Goal: Communication & Community: Ask a question

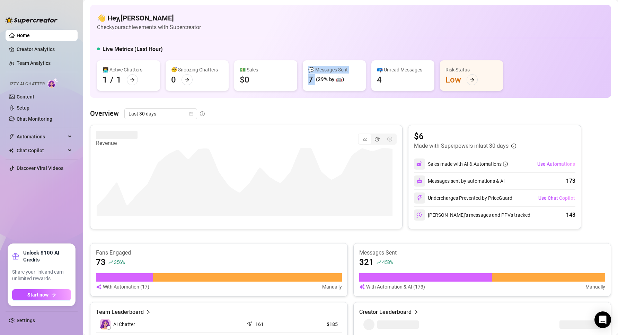
drag, startPoint x: 317, startPoint y: 78, endPoint x: 336, endPoint y: 74, distance: 19.1
click at [336, 74] on div "💬 Messages Sent 7 (29% by 🤖)" at bounding box center [334, 75] width 63 height 31
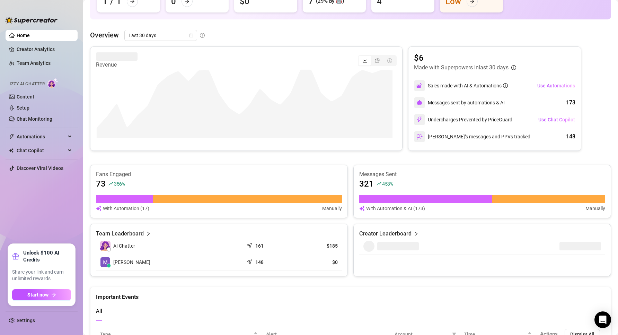
scroll to position [165, 0]
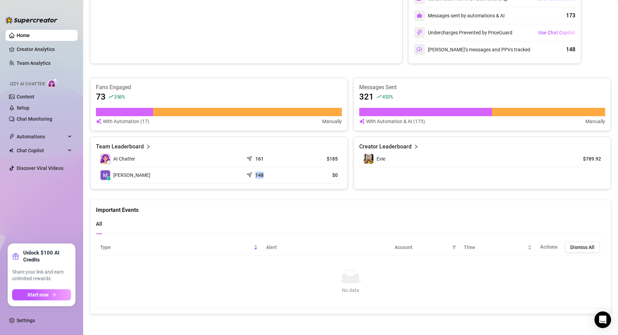
drag, startPoint x: 248, startPoint y: 175, endPoint x: 270, endPoint y: 170, distance: 22.3
click at [270, 170] on td "148" at bounding box center [268, 175] width 49 height 16
drag, startPoint x: 313, startPoint y: 170, endPoint x: 331, endPoint y: 168, distance: 18.2
click at [331, 168] on td "$0" at bounding box center [317, 175] width 49 height 16
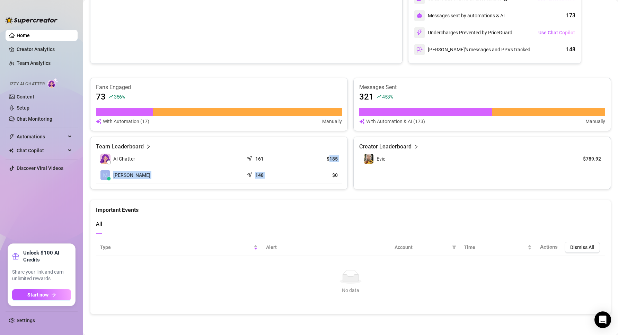
drag, startPoint x: 327, startPoint y: 157, endPoint x: 331, endPoint y: 180, distance: 23.9
click at [331, 180] on tbody "AI Chatter 161 $185 Max P. 148 $0" at bounding box center [219, 167] width 246 height 33
click at [331, 180] on td "$0" at bounding box center [317, 175] width 49 height 16
click at [333, 179] on td "$0" at bounding box center [317, 175] width 49 height 16
click at [318, 185] on div "Team Leaderboard AI Chatter 161 $185 [PERSON_NAME] 148 $0" at bounding box center [219, 163] width 258 height 53
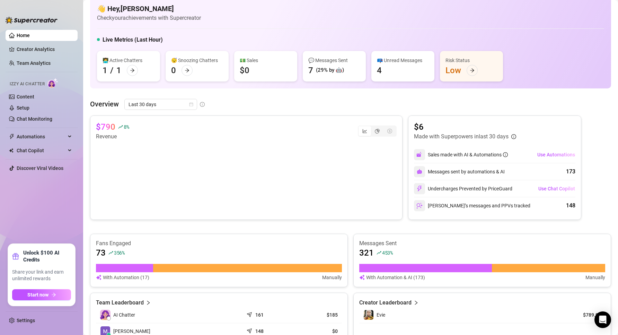
scroll to position [0, 0]
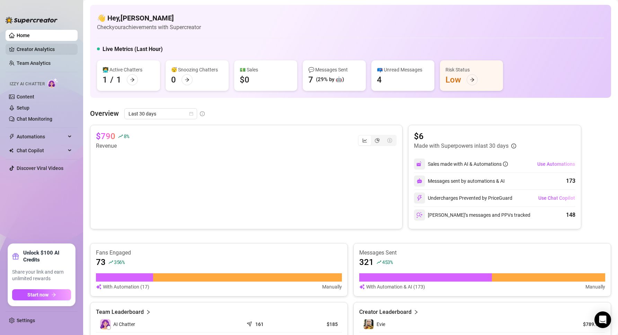
click at [42, 52] on link "Creator Analytics" at bounding box center [44, 49] width 55 height 11
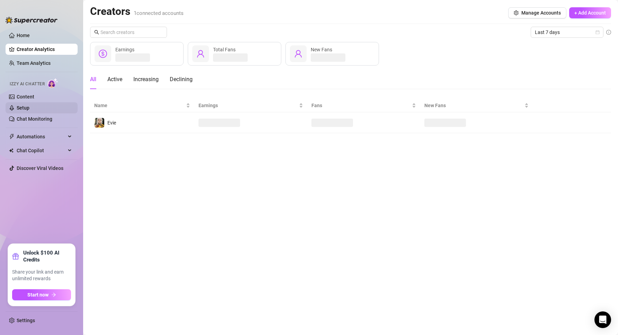
click at [29, 110] on link "Setup" at bounding box center [23, 108] width 13 height 6
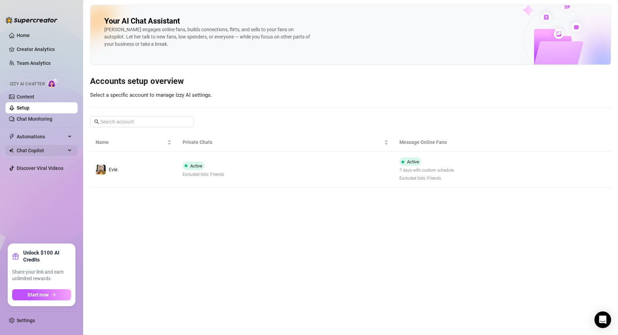
click at [63, 153] on span "Chat Copilot" at bounding box center [41, 150] width 49 height 11
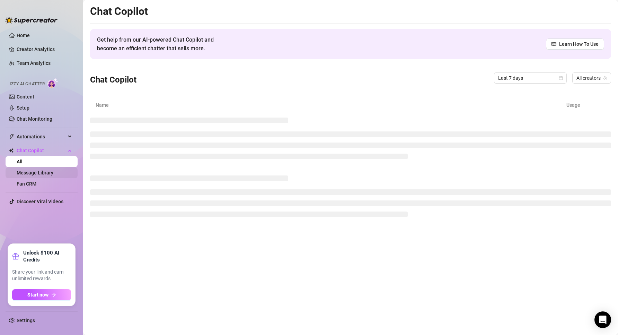
click at [33, 175] on link "Message Library" at bounding box center [35, 173] width 37 height 6
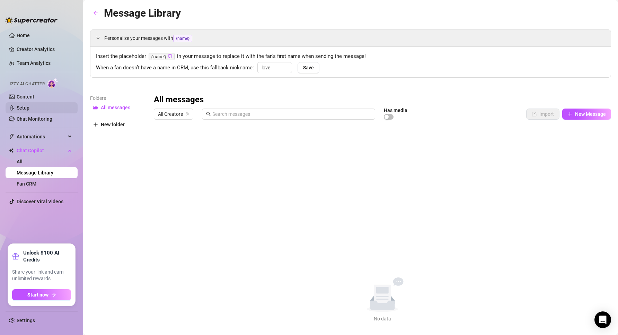
click at [29, 105] on link "Setup" at bounding box center [23, 108] width 13 height 6
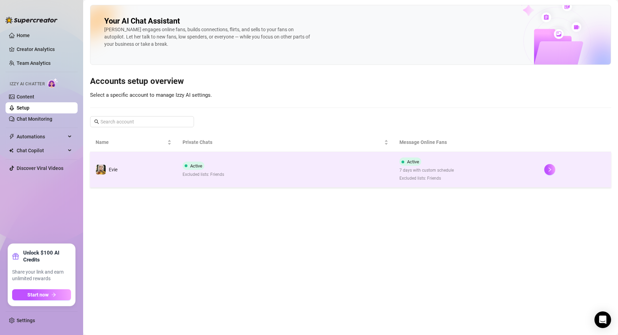
click at [272, 185] on td "Active Excluded lists: Friends" at bounding box center [285, 170] width 217 height 36
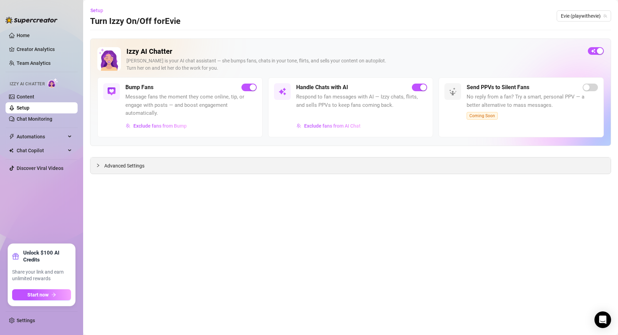
click at [96, 165] on icon "collapsed" at bounding box center [98, 165] width 4 height 4
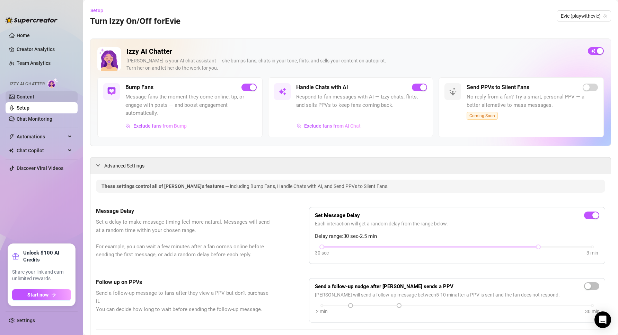
click at [34, 97] on link "Content" at bounding box center [26, 97] width 18 height 6
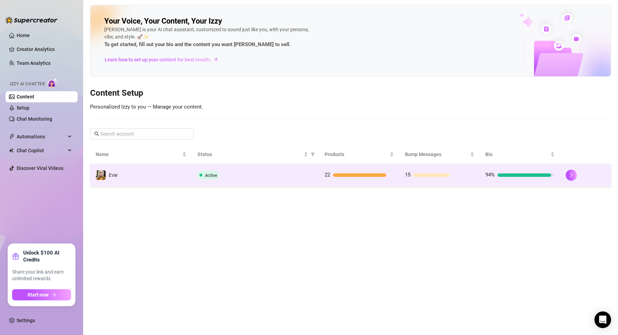
click at [280, 172] on div "Active" at bounding box center [256, 175] width 116 height 8
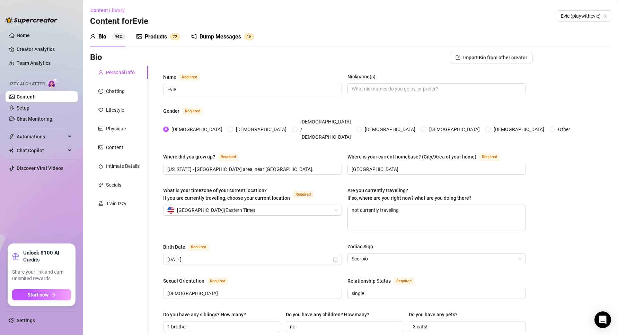
click at [215, 42] on div "Bump Messages 1 5" at bounding box center [222, 36] width 63 height 19
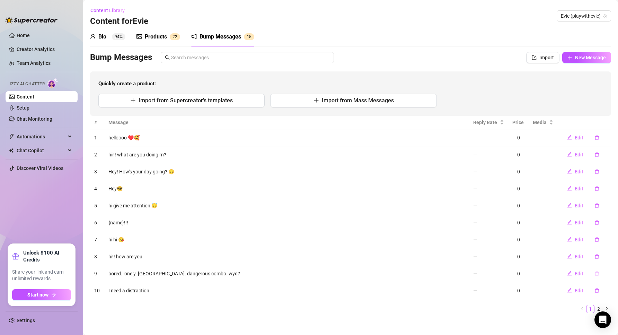
click at [595, 274] on button "button" at bounding box center [597, 273] width 16 height 11
click at [611, 256] on span "Yes" at bounding box center [606, 256] width 8 height 6
click at [575, 276] on span "Edit" at bounding box center [579, 274] width 9 height 6
type textarea "I need a distraction"
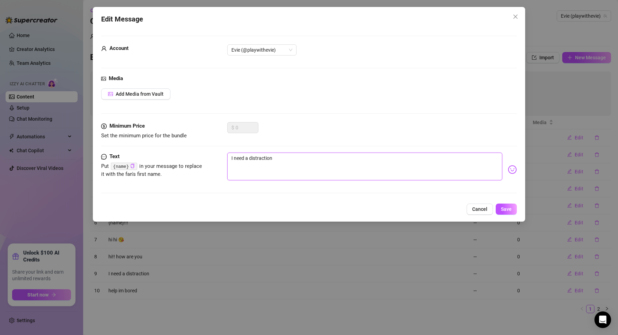
click at [233, 159] on textarea "I need a distraction" at bounding box center [365, 167] width 276 height 28
click at [488, 209] on button "Cancel" at bounding box center [480, 208] width 26 height 11
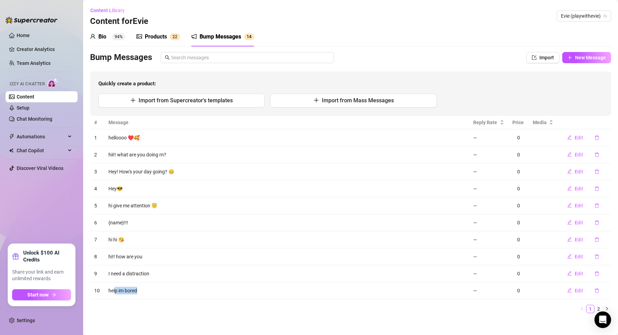
drag, startPoint x: 142, startPoint y: 292, endPoint x: 116, endPoint y: 294, distance: 26.1
click at [116, 294] on td "help im bored" at bounding box center [286, 290] width 365 height 17
click at [116, 293] on td "help im bored" at bounding box center [286, 290] width 365 height 17
click at [155, 287] on td "help im bored" at bounding box center [286, 290] width 365 height 17
click at [154, 288] on td "help im bored" at bounding box center [286, 290] width 365 height 17
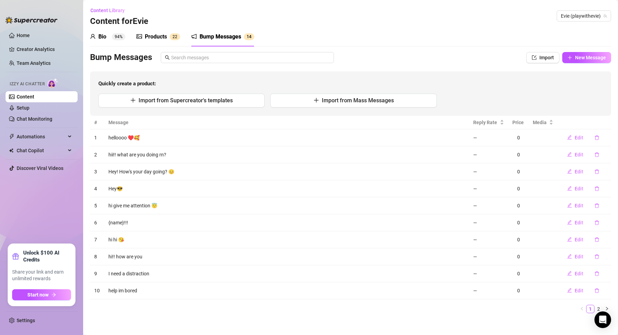
click at [154, 288] on td "help im bored" at bounding box center [286, 290] width 365 height 17
click at [130, 285] on td "help im bored" at bounding box center [286, 290] width 365 height 17
click at [131, 287] on td "help im bored" at bounding box center [286, 290] width 365 height 17
drag, startPoint x: 139, startPoint y: 287, endPoint x: 143, endPoint y: 286, distance: 4.6
click at [139, 287] on td "help im bored" at bounding box center [286, 290] width 365 height 17
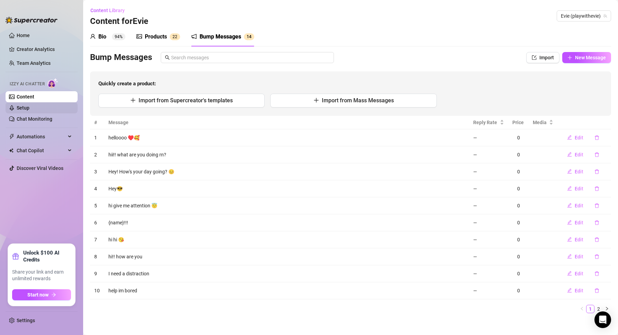
click at [29, 111] on link "Setup" at bounding box center [23, 108] width 13 height 6
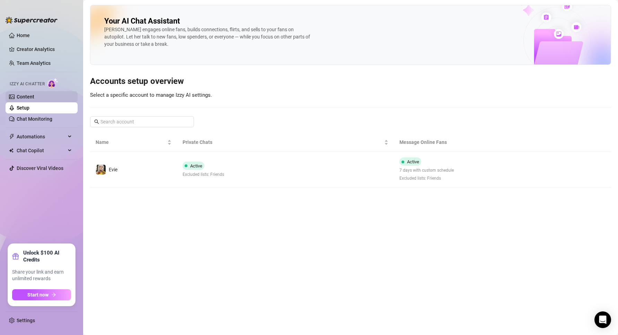
click at [30, 95] on link "Content" at bounding box center [26, 97] width 18 height 6
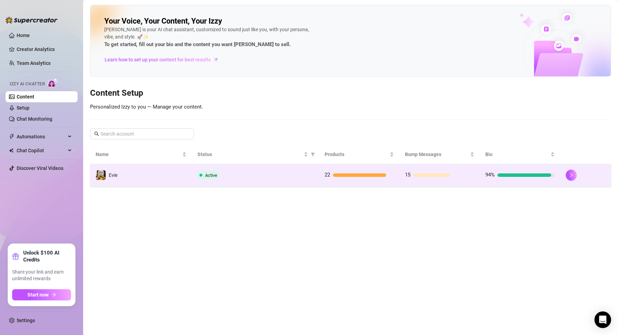
click at [263, 164] on td "Active" at bounding box center [255, 175] width 127 height 23
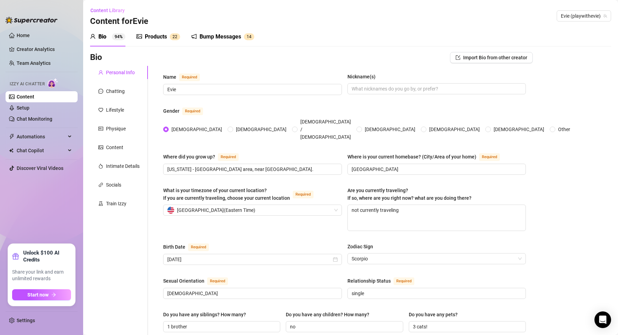
click at [208, 41] on div "Bump Messages 1 4" at bounding box center [222, 36] width 63 height 19
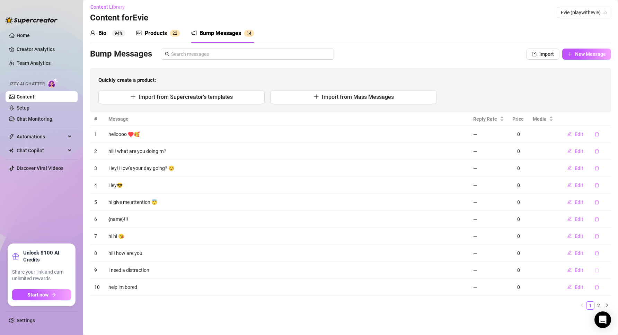
scroll to position [5, 0]
click at [595, 301] on link "2" at bounding box center [599, 304] width 8 height 8
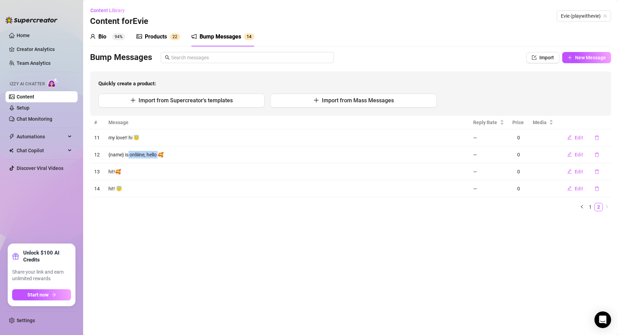
drag, startPoint x: 129, startPoint y: 153, endPoint x: 160, endPoint y: 153, distance: 31.5
click at [160, 153] on td "{name} is onliiine, hello 🥰" at bounding box center [286, 154] width 365 height 17
click at [124, 152] on td "{name} is onliiine, hello 🥰" at bounding box center [286, 154] width 365 height 17
click at [123, 152] on td "{name} is onliiine, hello 🥰" at bounding box center [286, 154] width 365 height 17
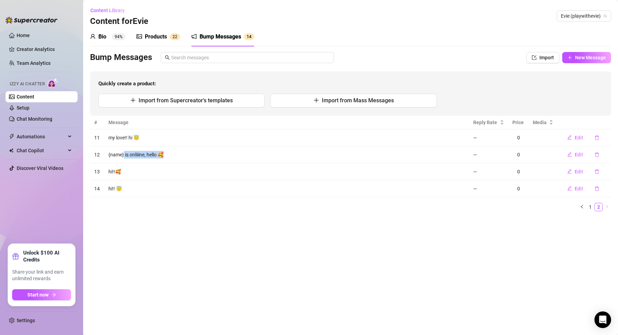
drag, startPoint x: 123, startPoint y: 152, endPoint x: 175, endPoint y: 152, distance: 51.3
click at [175, 152] on td "{name} is onliiine, hello 🥰" at bounding box center [286, 154] width 365 height 17
drag, startPoint x: 175, startPoint y: 152, endPoint x: 140, endPoint y: 152, distance: 35.0
click at [140, 152] on td "{name} is onliiine, hello 🥰" at bounding box center [286, 154] width 365 height 17
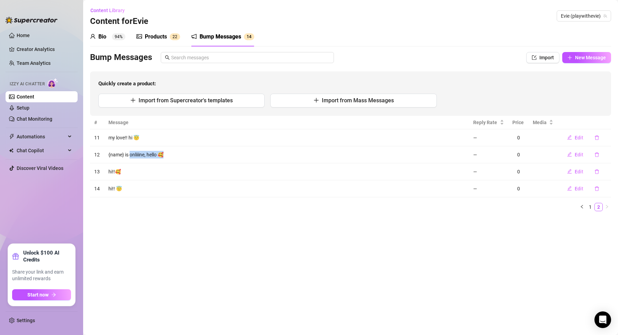
click at [140, 152] on td "{name} is onliiine, hello 🥰" at bounding box center [286, 154] width 365 height 17
drag, startPoint x: 145, startPoint y: 156, endPoint x: 175, endPoint y: 156, distance: 30.9
click at [175, 156] on td "{name} is onliiine, hello 🥰" at bounding box center [286, 154] width 365 height 17
click at [151, 155] on td "{name} is onliiine, hello 🥰" at bounding box center [286, 154] width 365 height 17
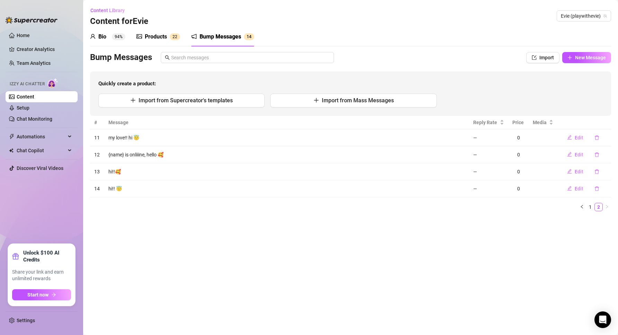
click at [152, 155] on td "{name} is onliiine, hello 🥰" at bounding box center [286, 154] width 365 height 17
drag, startPoint x: 152, startPoint y: 155, endPoint x: 156, endPoint y: 155, distance: 4.6
click at [156, 155] on td "{name} is onliiine, hello 🥰" at bounding box center [286, 154] width 365 height 17
click at [145, 153] on td "{name} is onliiine, hello 🥰" at bounding box center [286, 154] width 365 height 17
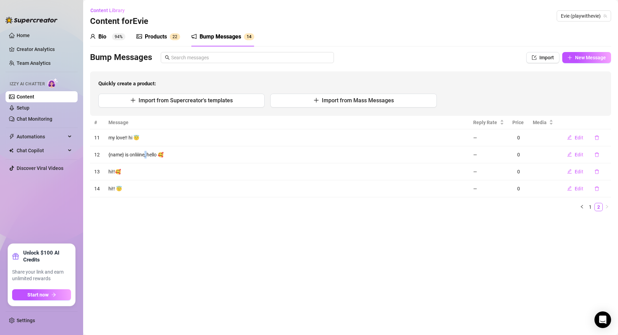
click at [145, 153] on td "{name} is onliiine, hello 🥰" at bounding box center [286, 154] width 365 height 17
click at [143, 153] on td "{name} is onliiine, hello 🥰" at bounding box center [286, 154] width 365 height 17
click at [134, 155] on td "{name} is onliiine, hello 🥰" at bounding box center [286, 154] width 365 height 17
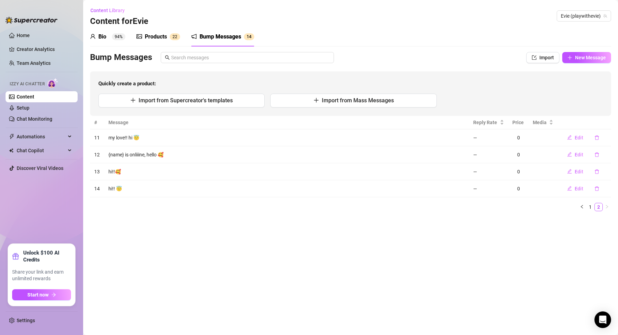
click at [134, 168] on td "hi!!🥰" at bounding box center [286, 171] width 365 height 17
drag, startPoint x: 136, startPoint y: 173, endPoint x: 143, endPoint y: 184, distance: 12.7
click at [143, 184] on tbody "11 my love!! hi 😇 — 0 Edit 12 {name} is onliiine, hello 🥰 — 0 Edit 13 hi!!🥰 — 0…" at bounding box center [350, 163] width 521 height 68
click at [143, 184] on td "hi!! 😇" at bounding box center [286, 188] width 365 height 17
click at [144, 158] on td "{name} is onliiine, hello 🥰" at bounding box center [286, 154] width 365 height 17
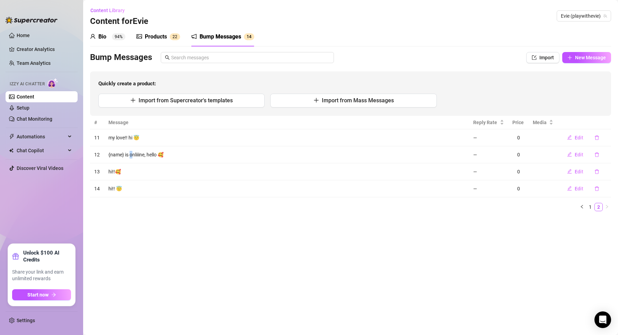
click at [133, 151] on td "{name} is onliiine, hello 🥰" at bounding box center [286, 154] width 365 height 17
click at [592, 203] on link "1" at bounding box center [591, 207] width 8 height 8
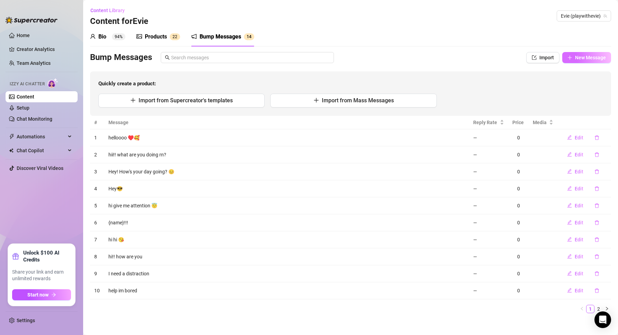
click at [568, 59] on button "New Message" at bounding box center [587, 57] width 49 height 11
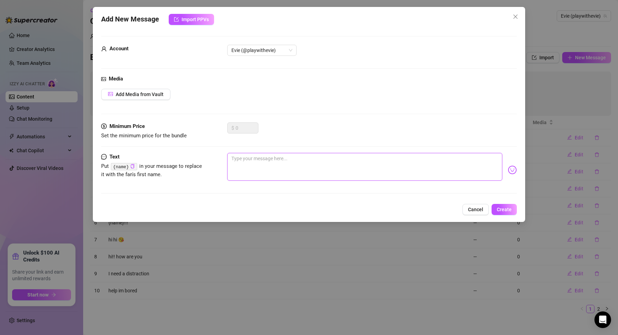
click at [261, 162] on textarea at bounding box center [365, 167] width 276 height 28
type textarea "h"
type textarea "hi"
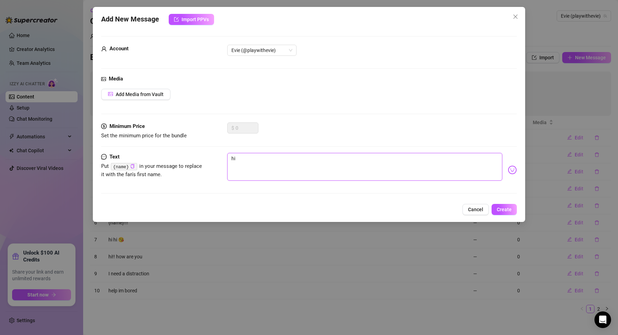
type textarea "hi"
type textarea "hi c"
type textarea "hi ca"
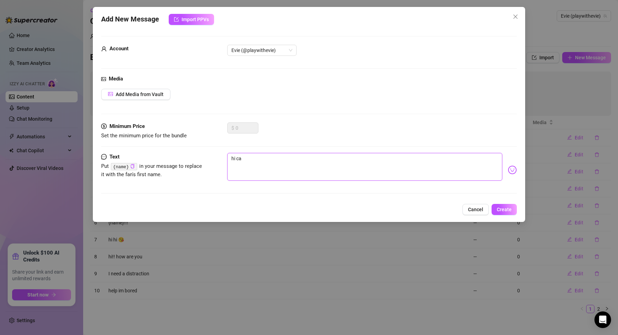
type textarea "hi can"
type textarea "hi can a"
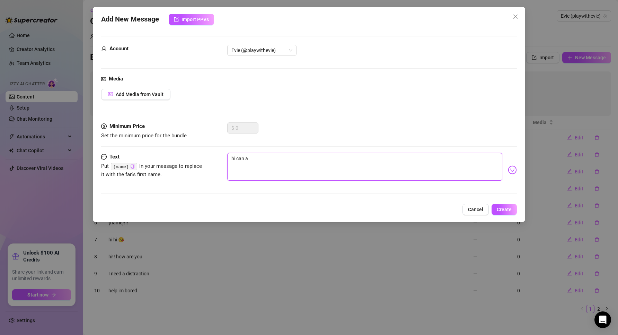
type textarea "hi can ai"
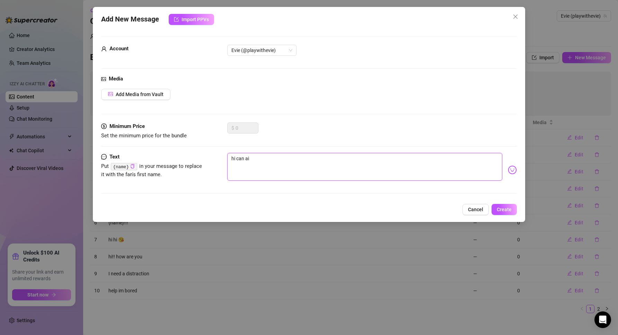
type textarea "hi can ai"
type textarea "hi can a"
type textarea "hi can ai"
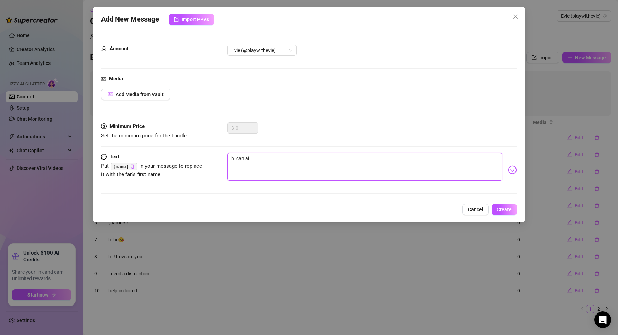
type textarea "hi can ai"
type textarea "hi can a"
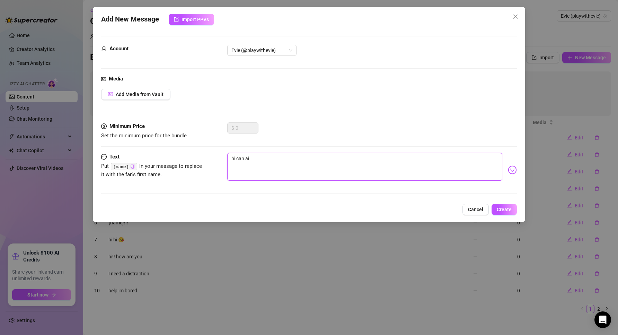
type textarea "hi can a"
type textarea "hi can"
type textarea "hi can i"
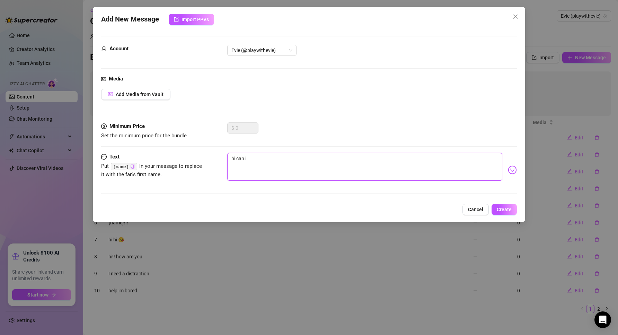
type textarea "hi can i"
type textarea "hi can i a"
type textarea "hi can i as"
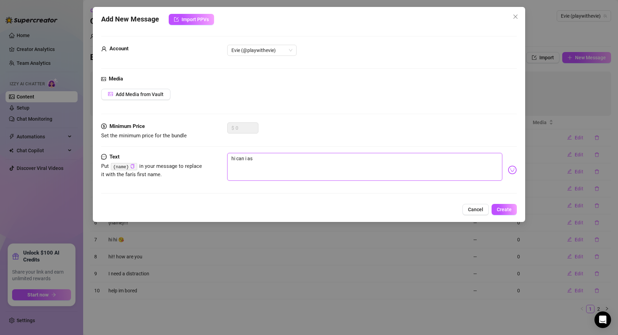
type textarea "hi can i ask"
type textarea "hi can i ask y"
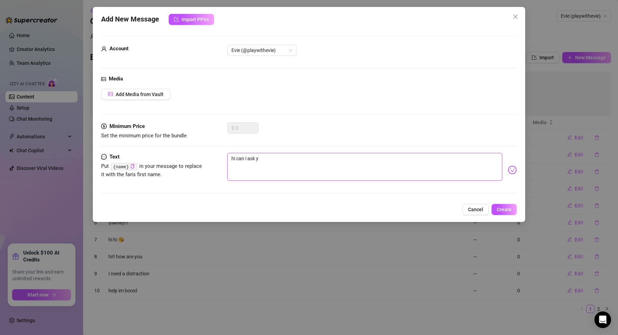
type textarea "hi can i ask yo"
type textarea "hi can i ask you"
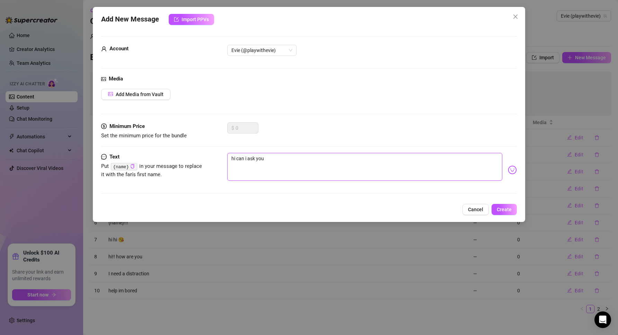
type textarea "hi can i ask you"
type textarea "hi can i ask you s"
type textarea "hi can i ask you so"
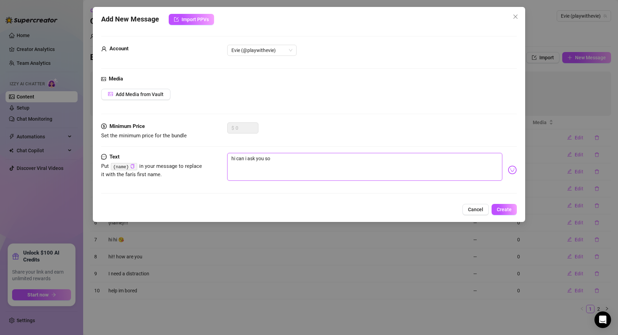
type textarea "hi can i ask you som"
type textarea "hi can i ask you some"
type textarea "hi can i ask you somet"
type textarea "hi can i ask you someth"
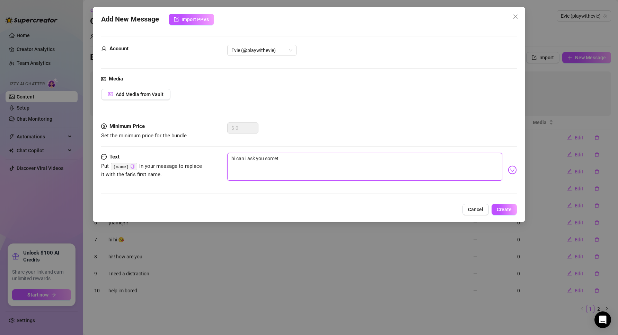
type textarea "hi can i ask you someth"
type textarea "hi can i ask you somethi"
type textarea "hi can i ask you somethin"
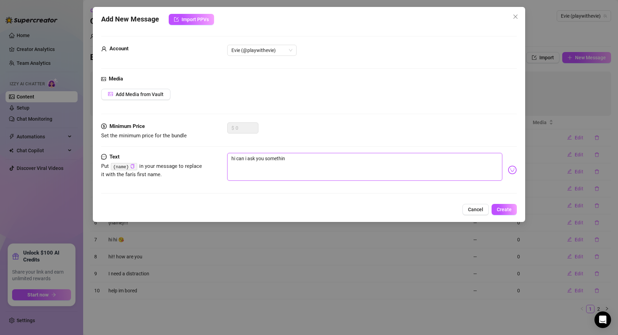
type textarea "hi can i ask you something"
type textarea "hi can i ask you something?"
click at [509, 208] on span "Create" at bounding box center [504, 210] width 15 height 6
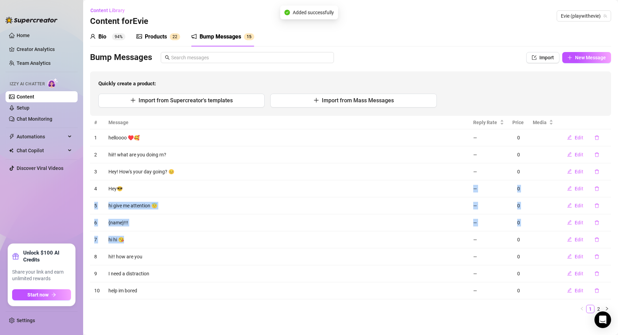
drag, startPoint x: 146, startPoint y: 217, endPoint x: 159, endPoint y: 244, distance: 30.7
click at [159, 244] on tbody "1 helloooo ♥️🥰 — 0 Edit 2 hii!! what are you doing rn? — 0 Edit 3 Hey! How's yo…" at bounding box center [350, 214] width 521 height 170
click at [159, 244] on td "hi hi 😘" at bounding box center [286, 239] width 365 height 17
drag, startPoint x: 159, startPoint y: 244, endPoint x: 145, endPoint y: 190, distance: 56.2
click at [145, 190] on tbody "1 helloooo ♥️🥰 — 0 Edit 2 hii!! what are you doing rn? — 0 Edit 3 Hey! How's yo…" at bounding box center [350, 214] width 521 height 170
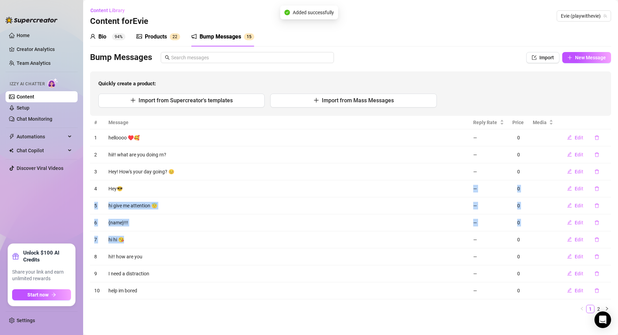
click at [145, 190] on td "Hey😎" at bounding box center [286, 188] width 365 height 17
drag, startPoint x: 149, startPoint y: 199, endPoint x: 166, endPoint y: 265, distance: 67.7
click at [166, 265] on tbody "1 helloooo ♥️🥰 — 0 Edit 2 hii!! what are you doing rn? — 0 Edit 3 Hey! How's yo…" at bounding box center [350, 214] width 521 height 170
click at [166, 265] on td "I need a distraction" at bounding box center [286, 273] width 365 height 17
click at [595, 310] on link "2" at bounding box center [599, 309] width 8 height 8
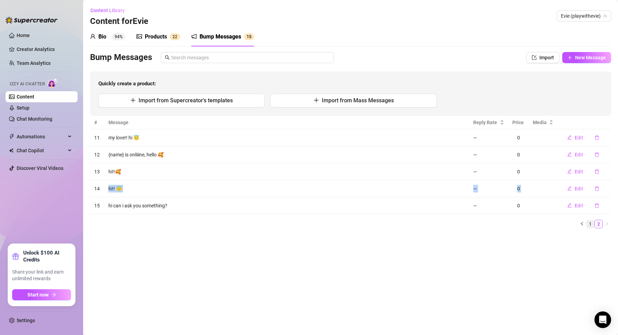
click at [590, 224] on link "1" at bounding box center [591, 224] width 8 height 8
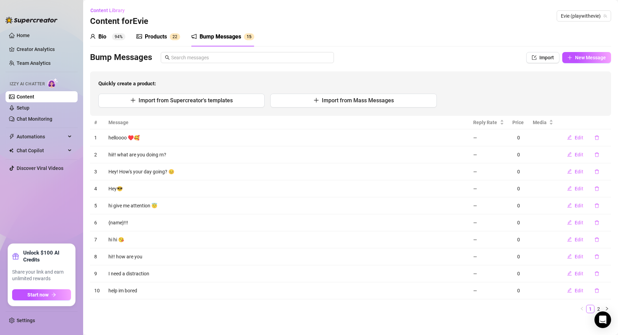
click at [359, 255] on td "hi!! how are you" at bounding box center [286, 256] width 365 height 17
drag, startPoint x: 122, startPoint y: 224, endPoint x: 123, endPoint y: 212, distance: 11.1
click at [123, 212] on tbody "1 helloooo ♥️🥰 — 0 Edit 2 hii!! what are you doing rn? — 0 Edit 3 Hey! How's yo…" at bounding box center [350, 214] width 521 height 170
click at [151, 103] on button "Import from Supercreator's templates" at bounding box center [181, 101] width 166 height 14
type textarea "Type your message here..."
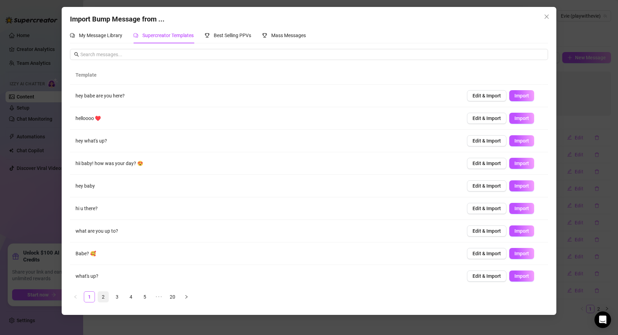
click at [104, 294] on link "2" at bounding box center [103, 296] width 10 height 10
click at [118, 297] on link "3" at bounding box center [117, 296] width 10 height 10
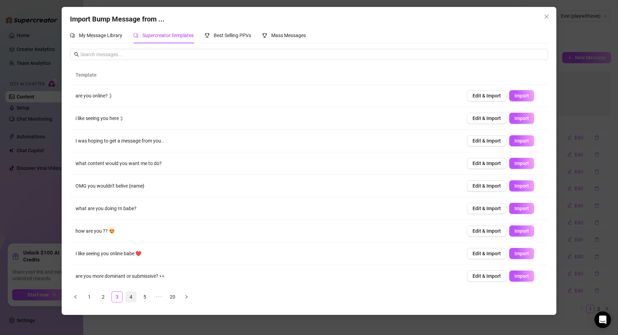
click at [131, 296] on link "4" at bounding box center [131, 296] width 10 height 10
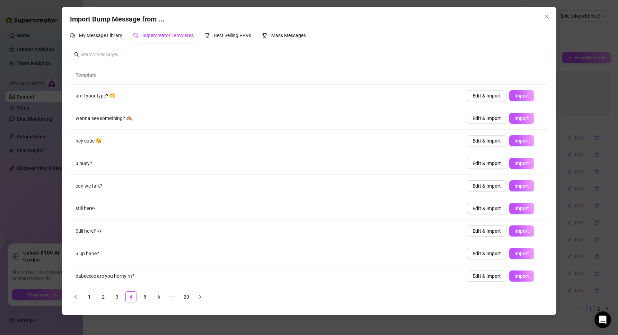
click at [34, 205] on div "Import Bump Message from ... My Message Library Supercreator Templates Best Sel…" at bounding box center [309, 167] width 618 height 335
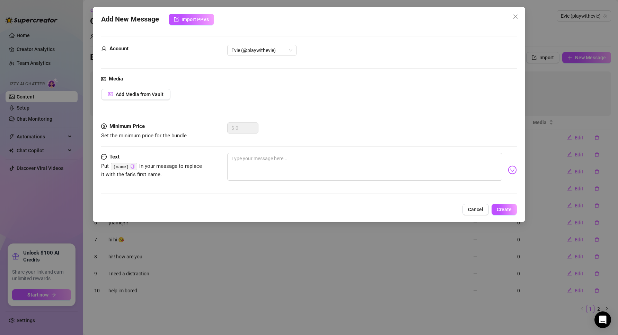
click at [516, 13] on button "Close" at bounding box center [515, 16] width 11 height 11
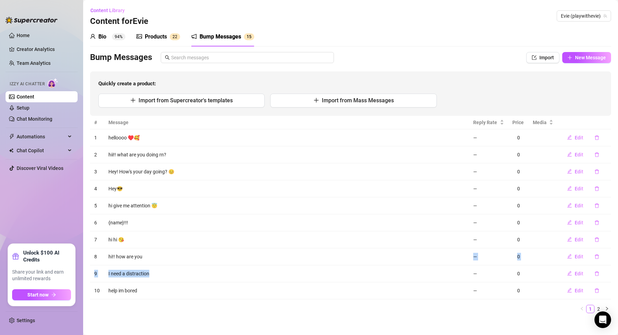
drag, startPoint x: 166, startPoint y: 252, endPoint x: 174, endPoint y: 273, distance: 22.1
click at [174, 273] on tbody "1 helloooo ♥️🥰 — 0 Edit 2 hii!! what are you doing rn? — 0 Edit 3 Hey! How's yo…" at bounding box center [350, 214] width 521 height 170
click at [174, 273] on td "I need a distraction" at bounding box center [286, 273] width 365 height 17
click at [157, 248] on td "hi!! how are you" at bounding box center [286, 256] width 365 height 17
drag, startPoint x: 154, startPoint y: 246, endPoint x: 158, endPoint y: 261, distance: 16.0
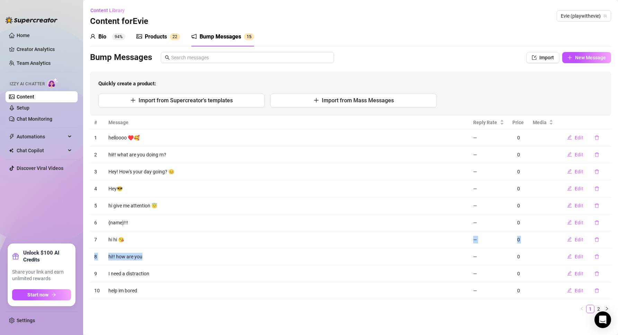
click at [158, 261] on tbody "1 helloooo ♥️🥰 — 0 Edit 2 hii!! what are you doing rn? — 0 Edit 3 Hey! How's yo…" at bounding box center [350, 214] width 521 height 170
click at [158, 261] on td "hi!! how are you" at bounding box center [286, 256] width 365 height 17
click at [138, 228] on td "{name}!!!" at bounding box center [286, 222] width 365 height 17
drag, startPoint x: 132, startPoint y: 203, endPoint x: 132, endPoint y: 197, distance: 5.9
click at [132, 197] on td "hi give me attention 😇" at bounding box center [286, 205] width 365 height 17
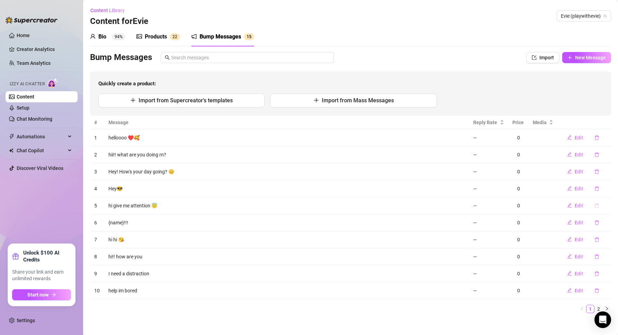
click at [595, 206] on icon "delete" at bounding box center [597, 205] width 5 height 5
click at [609, 189] on span "Yes" at bounding box center [606, 188] width 8 height 6
click at [595, 306] on link "2" at bounding box center [599, 309] width 8 height 8
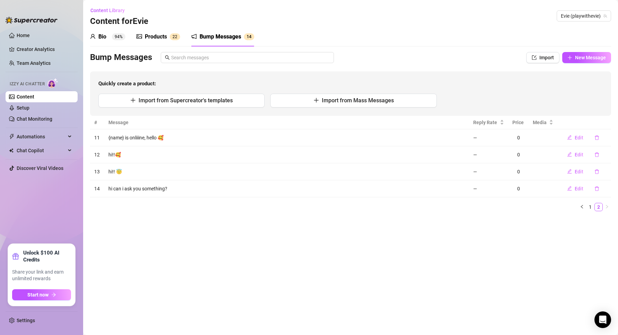
click at [586, 306] on main "Content Library Content for [PERSON_NAME] [PERSON_NAME] (playwithevie) Bio 94% …" at bounding box center [350, 167] width 535 height 335
click at [592, 207] on link "1" at bounding box center [591, 207] width 8 height 8
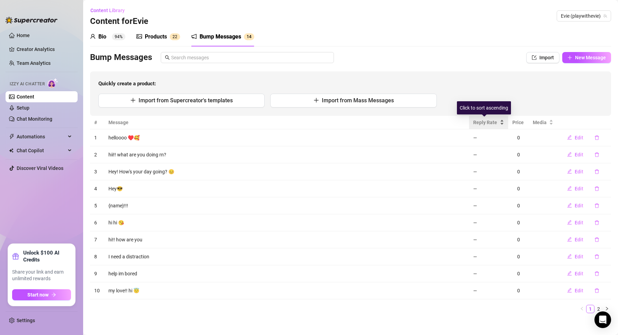
click at [501, 125] on div "Reply Rate" at bounding box center [488, 123] width 31 height 8
click at [500, 125] on div "Reply Rate" at bounding box center [488, 123] width 31 height 8
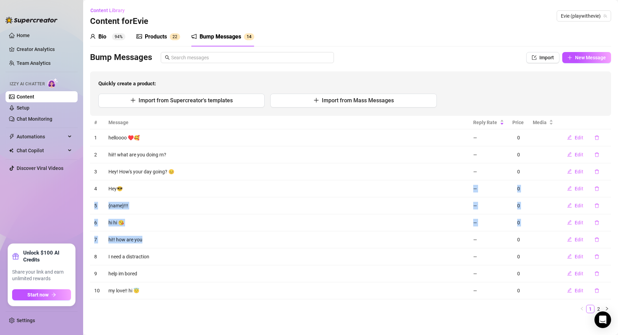
drag, startPoint x: 223, startPoint y: 185, endPoint x: 247, endPoint y: 235, distance: 54.7
click at [247, 235] on tbody "1 helloooo ♥️🥰 — 0 Edit 2 hii!! what are you doing rn? — 0 Edit 3 Hey! How's yo…" at bounding box center [350, 214] width 521 height 170
click at [247, 235] on td "hi!! how are you" at bounding box center [286, 239] width 365 height 17
drag, startPoint x: 217, startPoint y: 253, endPoint x: 202, endPoint y: 209, distance: 46.6
click at [202, 210] on tbody "1 helloooo ♥️🥰 — 0 Edit 2 hii!! what are you doing rn? — 0 Edit 3 Hey! How's yo…" at bounding box center [350, 214] width 521 height 170
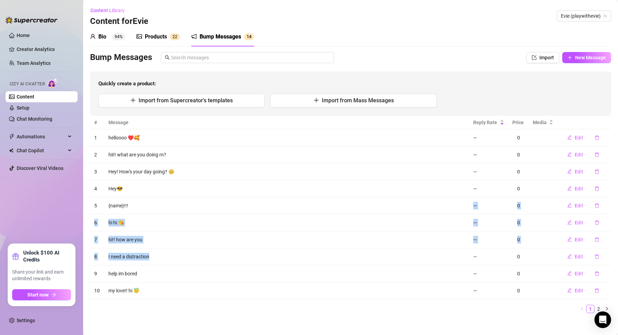
click at [202, 209] on td "{name}!!!" at bounding box center [286, 205] width 365 height 17
click at [216, 254] on tbody "1 helloooo ♥️🥰 — 0 Edit 2 hii!! what are you doing rn? — 0 Edit 3 Hey! How's yo…" at bounding box center [350, 214] width 521 height 170
drag, startPoint x: 216, startPoint y: 254, endPoint x: 211, endPoint y: 265, distance: 12.4
click at [215, 254] on td "I need a distraction" at bounding box center [286, 256] width 365 height 17
drag, startPoint x: 193, startPoint y: 280, endPoint x: 186, endPoint y: 238, distance: 41.8
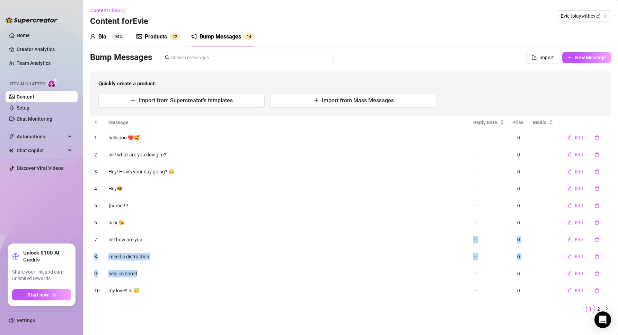
click at [186, 239] on tbody "1 helloooo ♥️🥰 — 0 Edit 2 hii!! what are you doing rn? — 0 Edit 3 Hey! How's yo…" at bounding box center [350, 214] width 521 height 170
click at [186, 238] on td "hi!! how are you" at bounding box center [286, 239] width 365 height 17
drag, startPoint x: 186, startPoint y: 240, endPoint x: 190, endPoint y: 266, distance: 26.3
click at [190, 266] on tbody "1 helloooo ♥️🥰 — 0 Edit 2 hii!! what are you doing rn? — 0 Edit 3 Hey! How's yo…" at bounding box center [350, 214] width 521 height 170
click at [190, 267] on td "help im bored" at bounding box center [286, 273] width 365 height 17
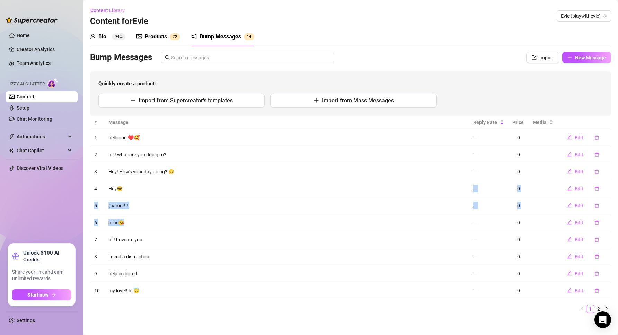
drag, startPoint x: 156, startPoint y: 220, endPoint x: 149, endPoint y: 174, distance: 46.7
click at [149, 177] on tbody "1 helloooo ♥️🥰 — 0 Edit 2 hii!! what are you doing rn? — 0 Edit 3 Hey! How's yo…" at bounding box center [350, 214] width 521 height 170
drag, startPoint x: 147, startPoint y: 169, endPoint x: 143, endPoint y: 150, distance: 19.8
click at [147, 169] on td "Hey! How's your day going? 😊" at bounding box center [286, 171] width 365 height 17
drag, startPoint x: 143, startPoint y: 150, endPoint x: 160, endPoint y: 194, distance: 47.1
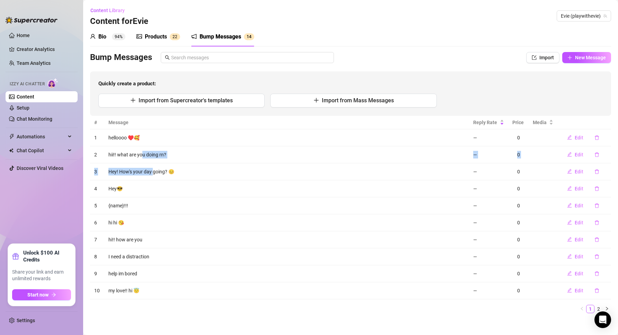
click at [160, 194] on tbody "1 helloooo ♥️🥰 — 0 Edit 2 hii!! what are you doing rn? — 0 Edit 3 Hey! How's yo…" at bounding box center [350, 214] width 521 height 170
click at [160, 194] on td "Hey😎" at bounding box center [286, 188] width 365 height 17
drag, startPoint x: 151, startPoint y: 157, endPoint x: 150, endPoint y: 153, distance: 4.4
click at [150, 155] on tbody "1 helloooo ♥️🥰 — 0 Edit 2 hii!! what are you doing rn? — 0 Edit 3 Hey! How's yo…" at bounding box center [350, 214] width 521 height 170
click at [150, 153] on td "hii!! what are you doing rn?" at bounding box center [286, 154] width 365 height 17
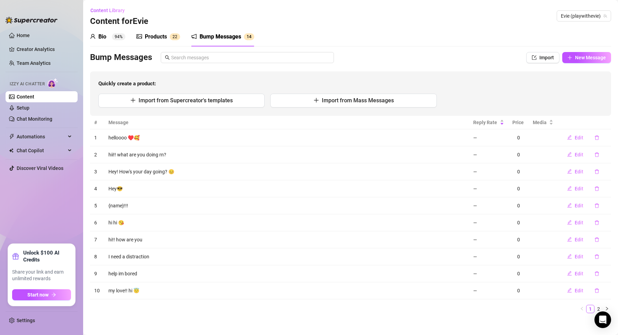
drag, startPoint x: 148, startPoint y: 140, endPoint x: 166, endPoint y: 193, distance: 55.7
click at [166, 193] on tbody "1 helloooo ♥️🥰 — 0 Edit 2 hii!! what are you doing rn? — 0 Edit 3 Hey! How's yo…" at bounding box center [350, 214] width 521 height 170
click at [166, 193] on td "Hey😎" at bounding box center [286, 188] width 365 height 17
drag, startPoint x: 160, startPoint y: 226, endPoint x: 165, endPoint y: 183, distance: 43.2
click at [165, 183] on tbody "1 helloooo ♥️🥰 — 0 Edit 2 hii!! what are you doing rn? — 0 Edit 3 Hey! How's yo…" at bounding box center [350, 214] width 521 height 170
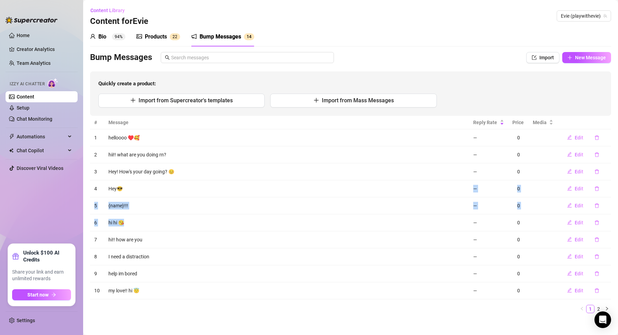
click at [165, 183] on td "Hey😎" at bounding box center [286, 188] width 365 height 17
click at [177, 226] on tbody "1 helloooo ♥️🥰 — 0 Edit 2 hii!! what are you doing rn? — 0 Edit 3 Hey! How's yo…" at bounding box center [350, 214] width 521 height 170
click at [177, 226] on td "hi hi 😘" at bounding box center [286, 222] width 365 height 17
drag, startPoint x: 163, startPoint y: 219, endPoint x: 157, endPoint y: 191, distance: 28.9
click at [157, 191] on tbody "1 helloooo ♥️🥰 — 0 Edit 2 hii!! what are you doing rn? — 0 Edit 3 Hey! How's yo…" at bounding box center [350, 214] width 521 height 170
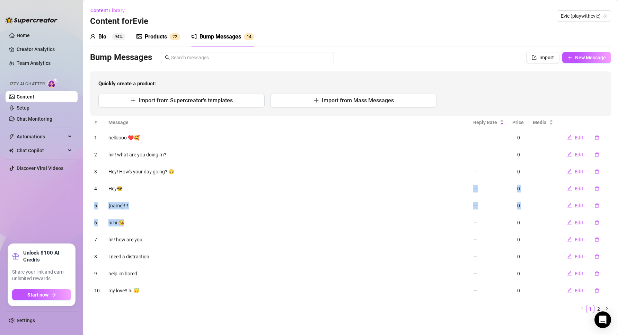
click at [157, 191] on td "Hey😎" at bounding box center [286, 188] width 365 height 17
click at [160, 251] on td "I need a distraction" at bounding box center [286, 256] width 365 height 17
drag, startPoint x: 155, startPoint y: 247, endPoint x: 162, endPoint y: 264, distance: 17.6
click at [162, 264] on tbody "1 helloooo ♥️🥰 — 0 Edit 2 hii!! what are you doing rn? — 0 Edit 3 Hey! How's yo…" at bounding box center [350, 214] width 521 height 170
click at [162, 264] on td "I need a distraction" at bounding box center [286, 256] width 365 height 17
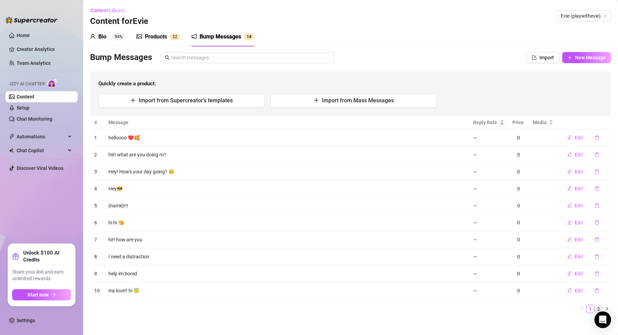
click at [595, 309] on link "2" at bounding box center [599, 309] width 8 height 8
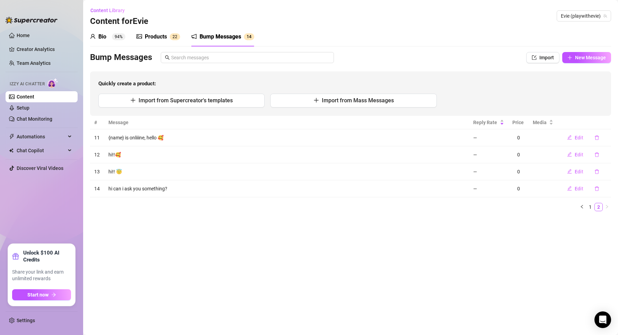
click at [580, 308] on main "Content Library Content for [PERSON_NAME] [PERSON_NAME] (playwithevie) Bio 94% …" at bounding box center [350, 167] width 535 height 335
click at [587, 207] on link "1" at bounding box center [591, 207] width 8 height 8
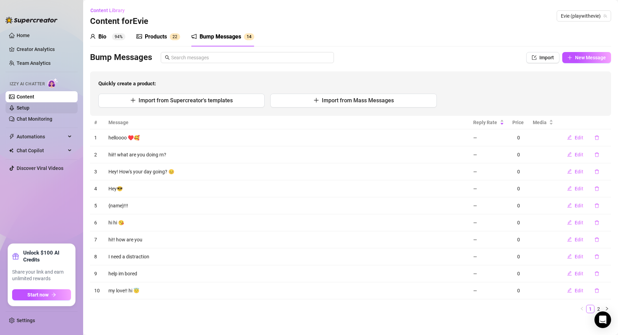
click at [29, 106] on link "Setup" at bounding box center [23, 108] width 13 height 6
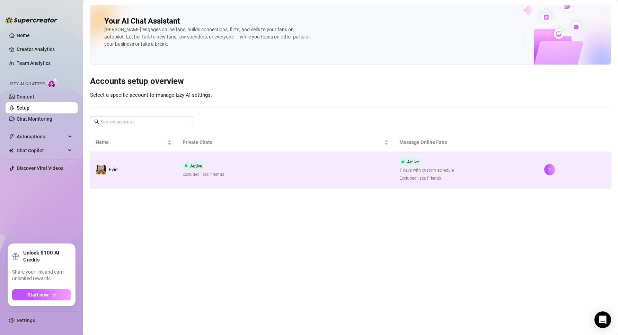
click at [300, 159] on td "Active Excluded lists: Friends" at bounding box center [285, 170] width 217 height 36
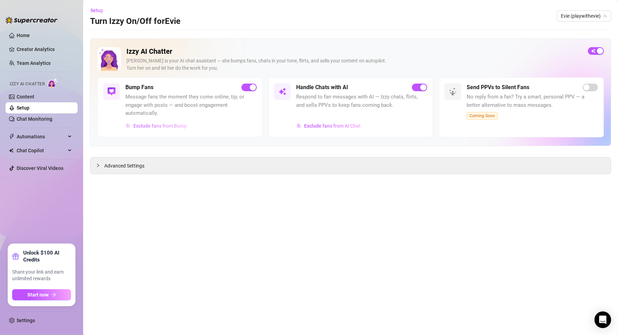
click at [165, 126] on span "Exclude fans from Bump" at bounding box center [159, 126] width 53 height 6
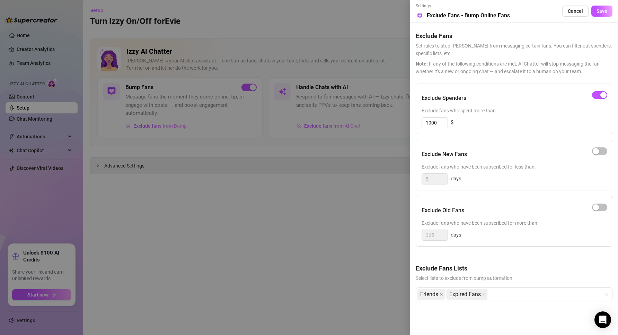
click at [383, 215] on div at bounding box center [309, 167] width 618 height 335
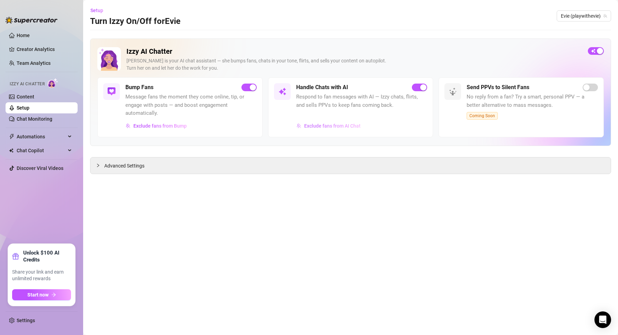
click at [322, 128] on span "Exclude fans from AI Chat" at bounding box center [332, 126] width 56 height 6
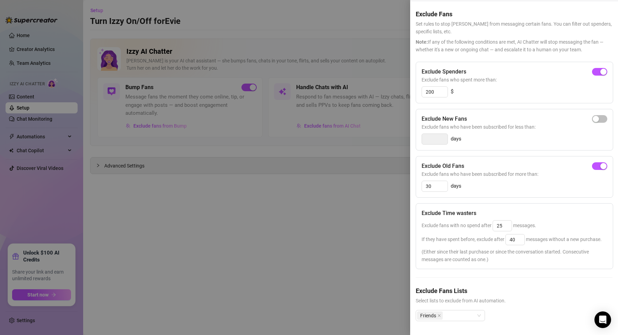
scroll to position [35, 0]
click at [341, 209] on div at bounding box center [309, 167] width 618 height 335
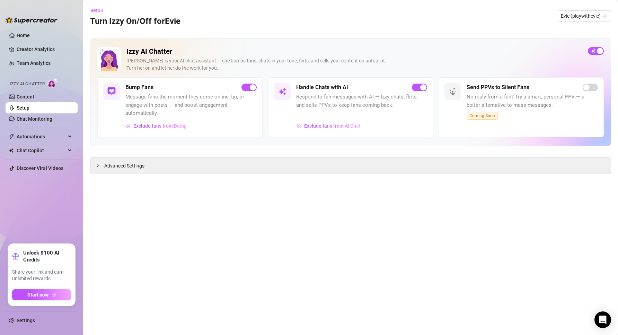
click at [96, 165] on icon "collapsed" at bounding box center [98, 165] width 4 height 4
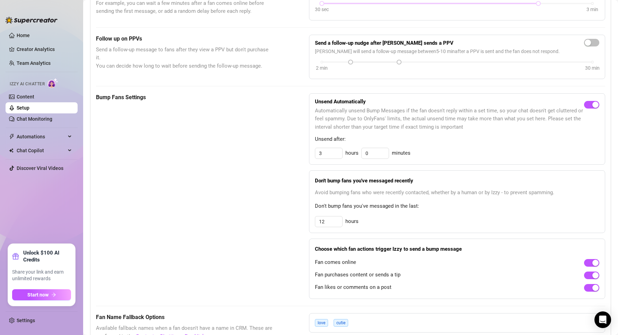
scroll to position [173, 0]
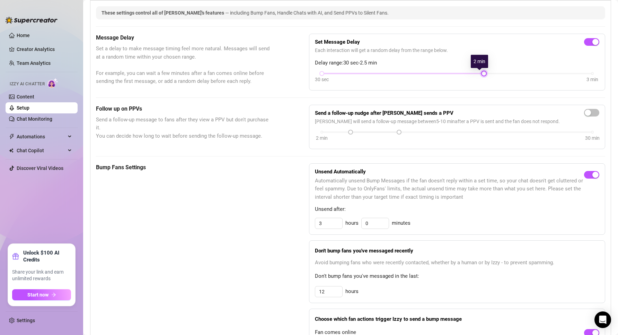
drag, startPoint x: 533, startPoint y: 73, endPoint x: 493, endPoint y: 78, distance: 40.2
click at [493, 78] on div "30 sec 3 min" at bounding box center [457, 77] width 285 height 13
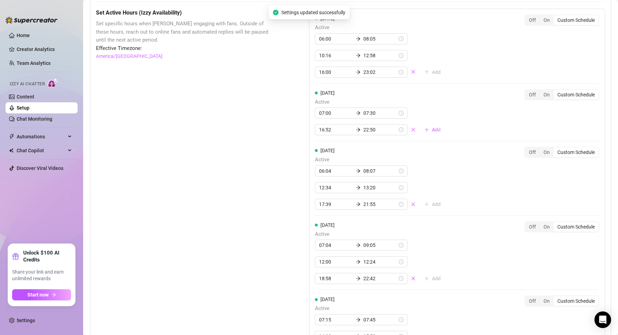
click at [247, 197] on div "Set Active Hours (Izzy Availability) Set specific hours when Izzy engaging with…" at bounding box center [185, 288] width 178 height 559
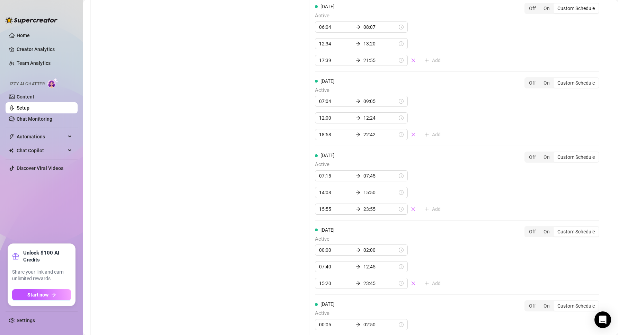
scroll to position [746, 0]
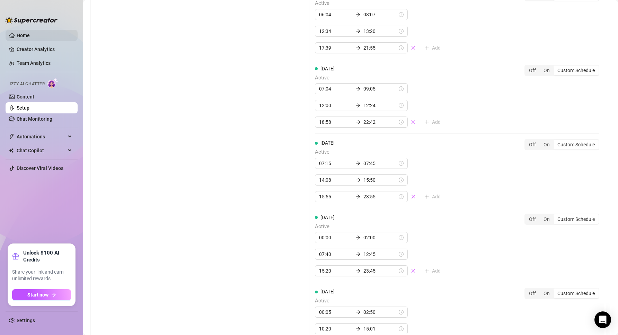
click at [28, 38] on link "Home" at bounding box center [23, 36] width 13 height 6
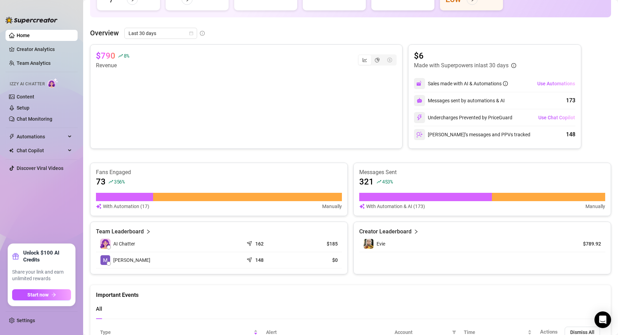
scroll to position [27, 0]
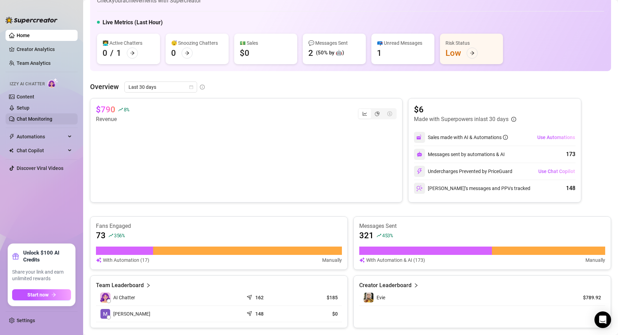
click at [45, 116] on link "Chat Monitoring" at bounding box center [35, 119] width 36 height 6
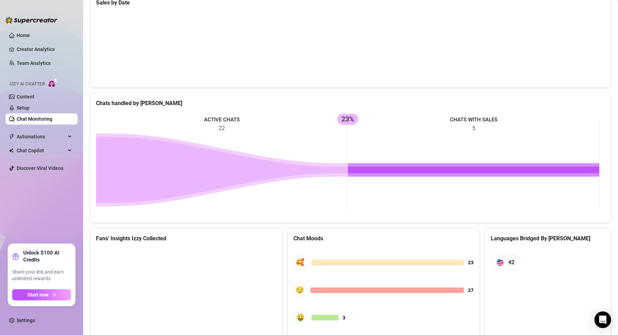
scroll to position [259, 0]
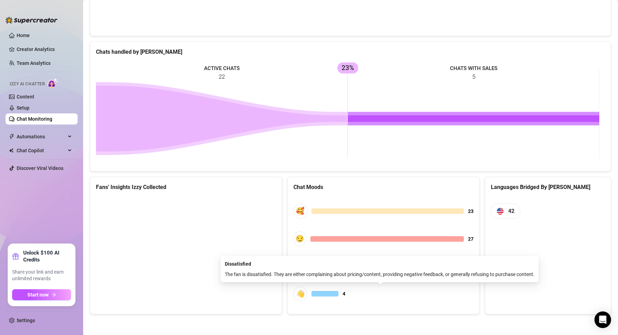
click at [326, 294] on div at bounding box center [325, 294] width 27 height 6
click at [300, 293] on div "👋" at bounding box center [301, 293] width 14 height 15
click at [347, 295] on span "👋 4" at bounding box center [384, 293] width 180 height 15
click at [348, 296] on span "👋 4" at bounding box center [384, 293] width 180 height 15
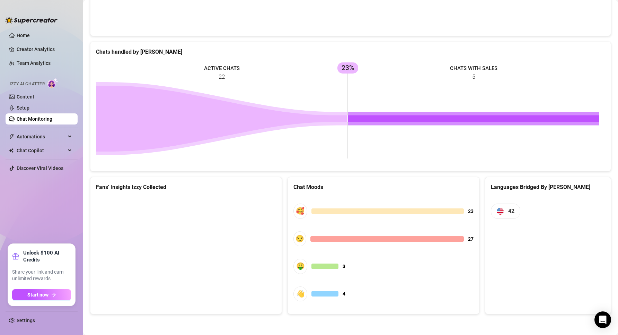
click at [349, 211] on div at bounding box center [388, 211] width 153 height 6
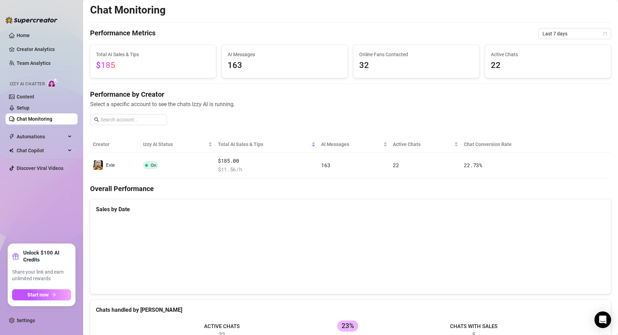
scroll to position [0, 0]
